Goal: Task Accomplishment & Management: Complete application form

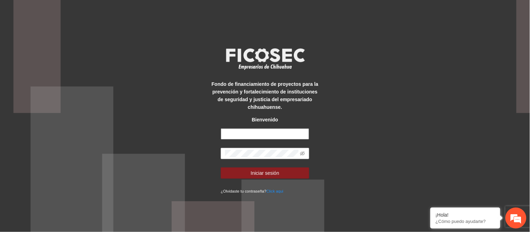
click at [272, 133] on input "text" at bounding box center [265, 133] width 88 height 11
type input "**********"
click at [302, 155] on icon "eye-invisible" at bounding box center [302, 153] width 5 height 5
click at [265, 148] on span at bounding box center [265, 153] width 88 height 11
click at [221, 168] on button "Iniciar sesión" at bounding box center [265, 173] width 88 height 11
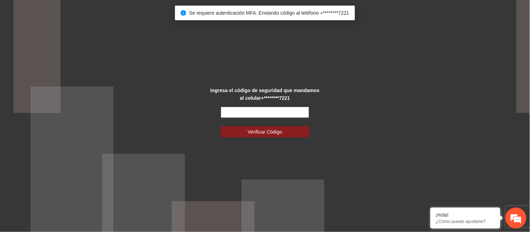
click at [264, 111] on input "text" at bounding box center [265, 112] width 88 height 11
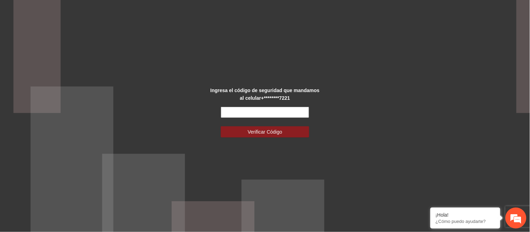
click at [251, 110] on input "text" at bounding box center [265, 112] width 88 height 11
click at [252, 109] on input "text" at bounding box center [265, 112] width 88 height 11
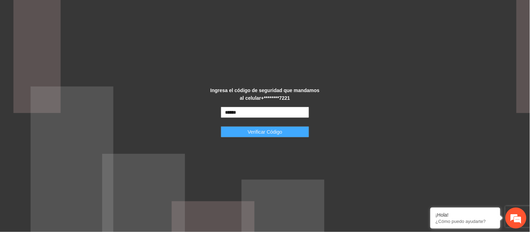
type input "******"
click at [287, 137] on button "Verificar Código" at bounding box center [265, 131] width 88 height 11
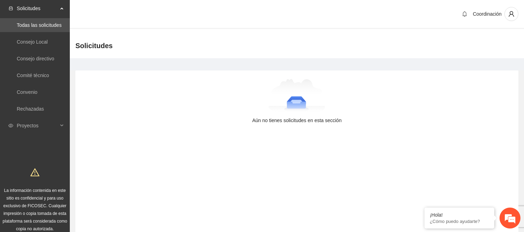
click at [325, 107] on div at bounding box center [297, 96] width 421 height 35
click at [32, 124] on span "Proyectos" at bounding box center [37, 126] width 41 height 14
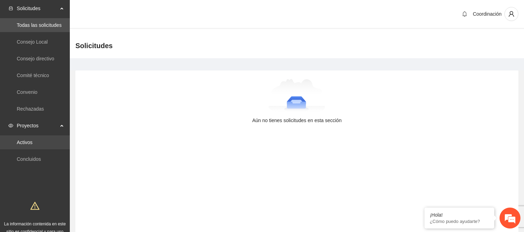
click at [31, 140] on link "Activos" at bounding box center [25, 143] width 16 height 6
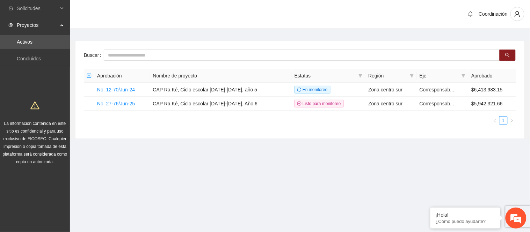
click at [169, 146] on section "Coordinación Buscar Aprobación Nombre de proyecto Estatus Región Eje Aprobado N…" at bounding box center [300, 82] width 460 height 165
click at [124, 104] on link "No. 27-76/Jun-25" at bounding box center [116, 104] width 38 height 6
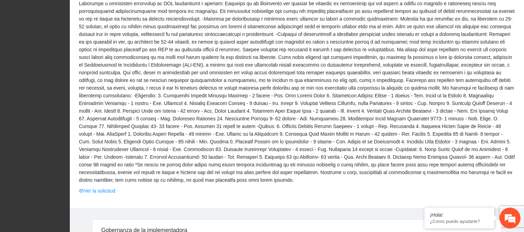
scroll to position [195, 0]
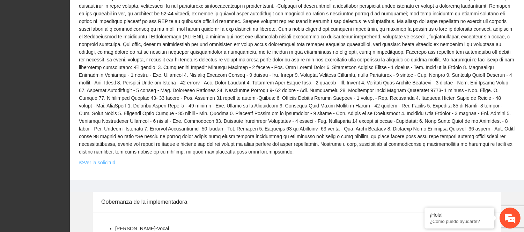
click at [104, 159] on link "Ver la solicitud" at bounding box center [97, 163] width 36 height 8
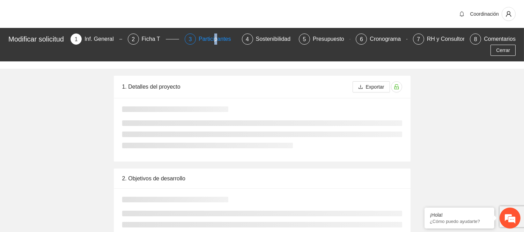
click at [218, 44] on div "Participantes" at bounding box center [218, 39] width 38 height 11
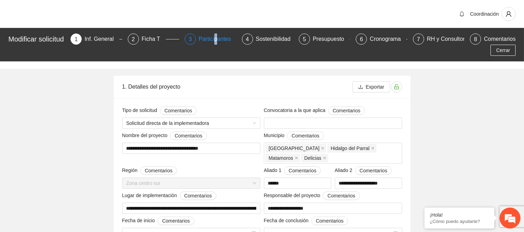
type input "**********"
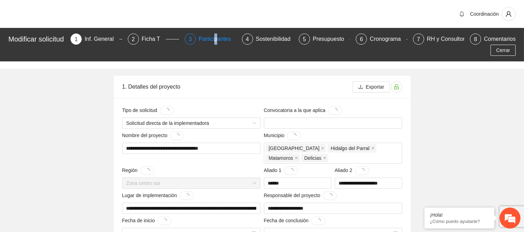
click at [216, 40] on div "Participantes" at bounding box center [218, 39] width 38 height 11
click at [205, 40] on div "Participantes" at bounding box center [218, 39] width 38 height 11
drag, startPoint x: 230, startPoint y: 60, endPoint x: 227, endPoint y: 71, distance: 11.1
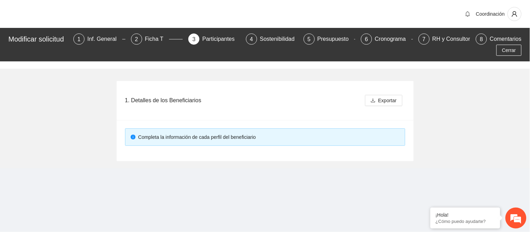
click at [219, 44] on div "Participantes" at bounding box center [221, 39] width 38 height 11
click at [203, 105] on div "1. Detalles de los Beneficiarios" at bounding box center [243, 100] width 237 height 20
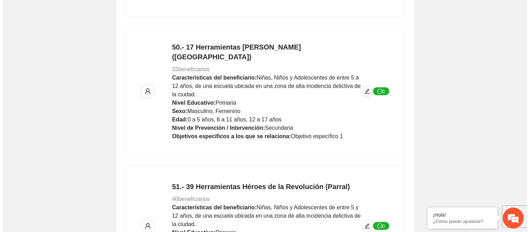
scroll to position [1227, 0]
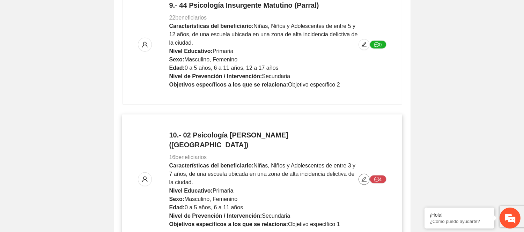
click at [364, 177] on icon "edit" at bounding box center [364, 180] width 6 height 6
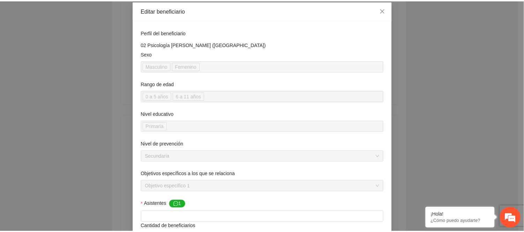
scroll to position [0, 0]
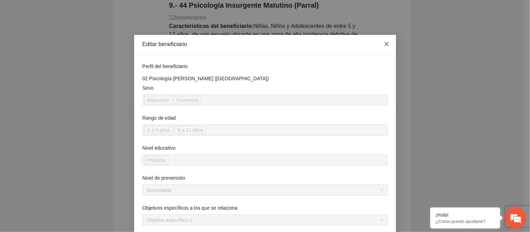
drag, startPoint x: 384, startPoint y: 48, endPoint x: 354, endPoint y: 31, distance: 34.2
click at [384, 48] on span "Close" at bounding box center [386, 44] width 19 height 19
